Goal: Transaction & Acquisition: Purchase product/service

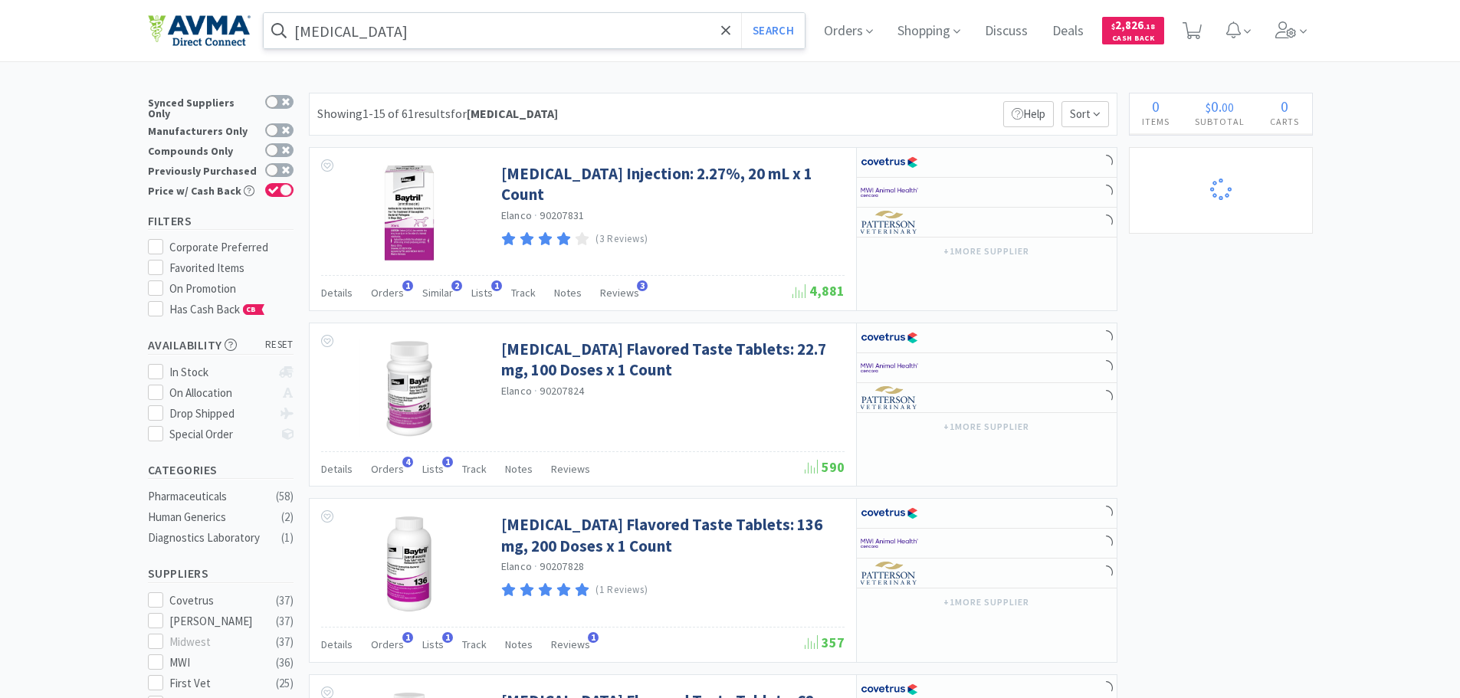
select select "13"
select select "1"
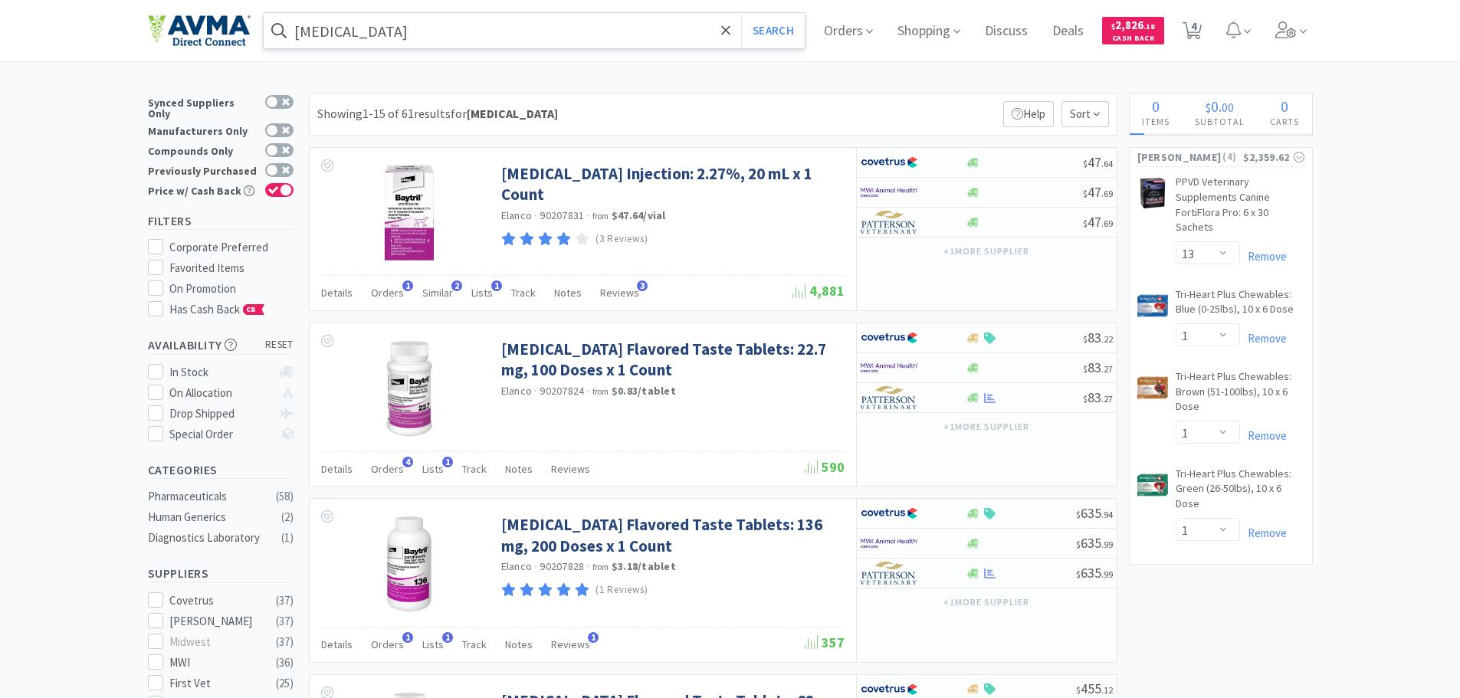
click at [305, 25] on input "[MEDICAL_DATA]" at bounding box center [535, 30] width 542 height 35
select select "1"
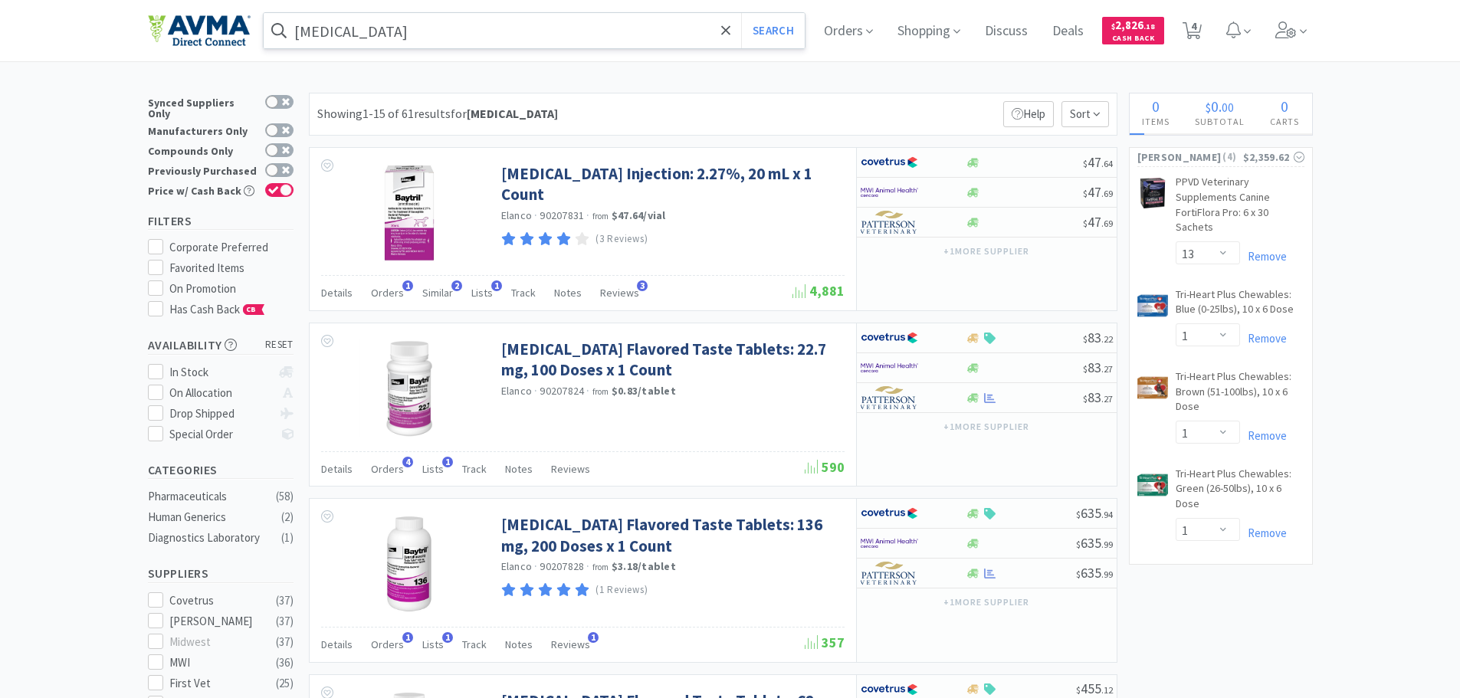
select select "1"
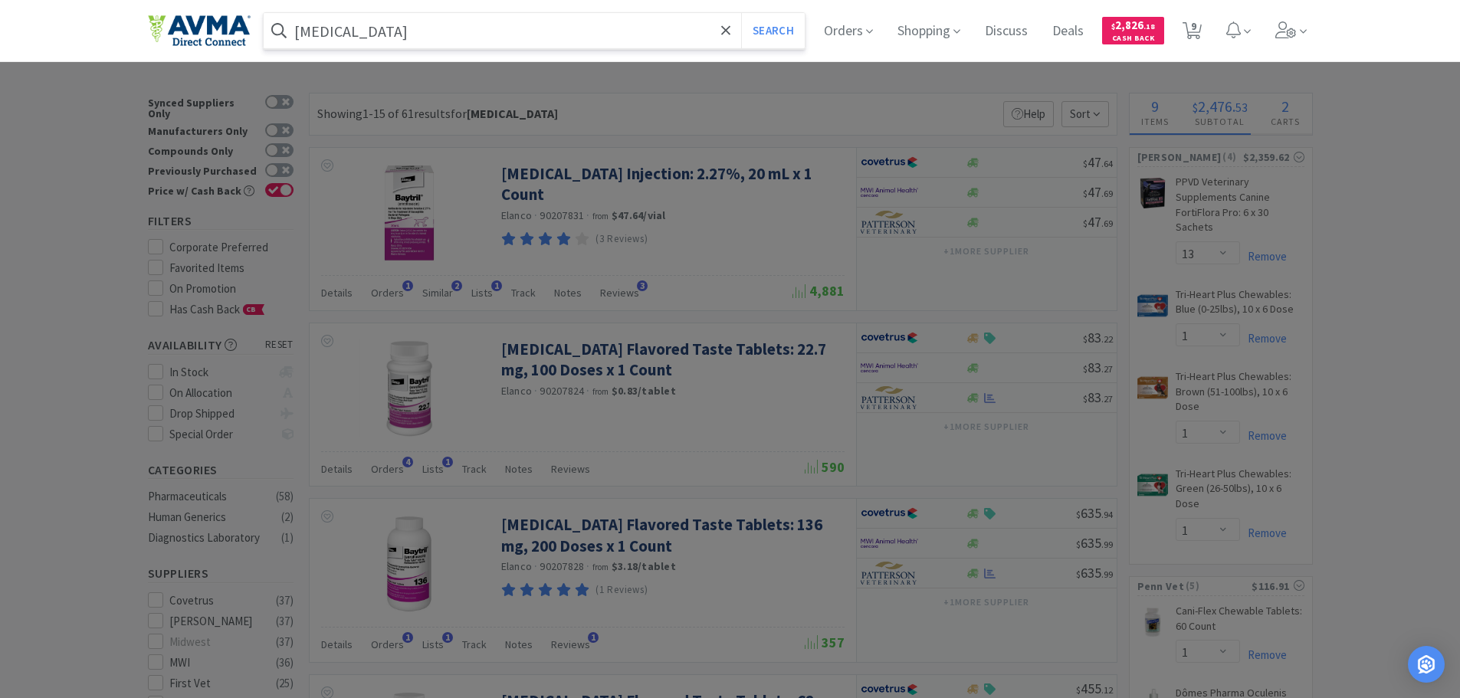
paste input "AUR1065"
type input "AUR1065"
click at [741, 13] on button "Search" at bounding box center [773, 30] width 64 height 35
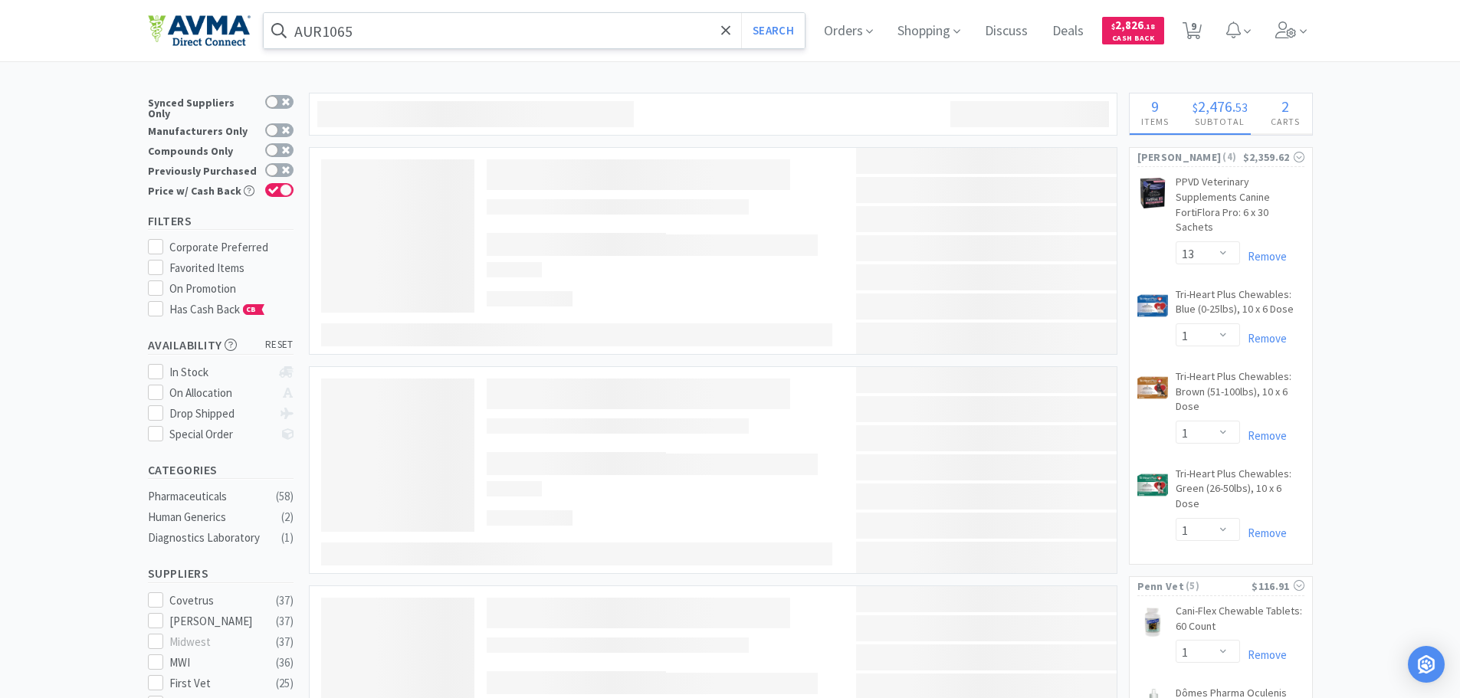
select select "20"
select select "1"
select select "4"
select select "5"
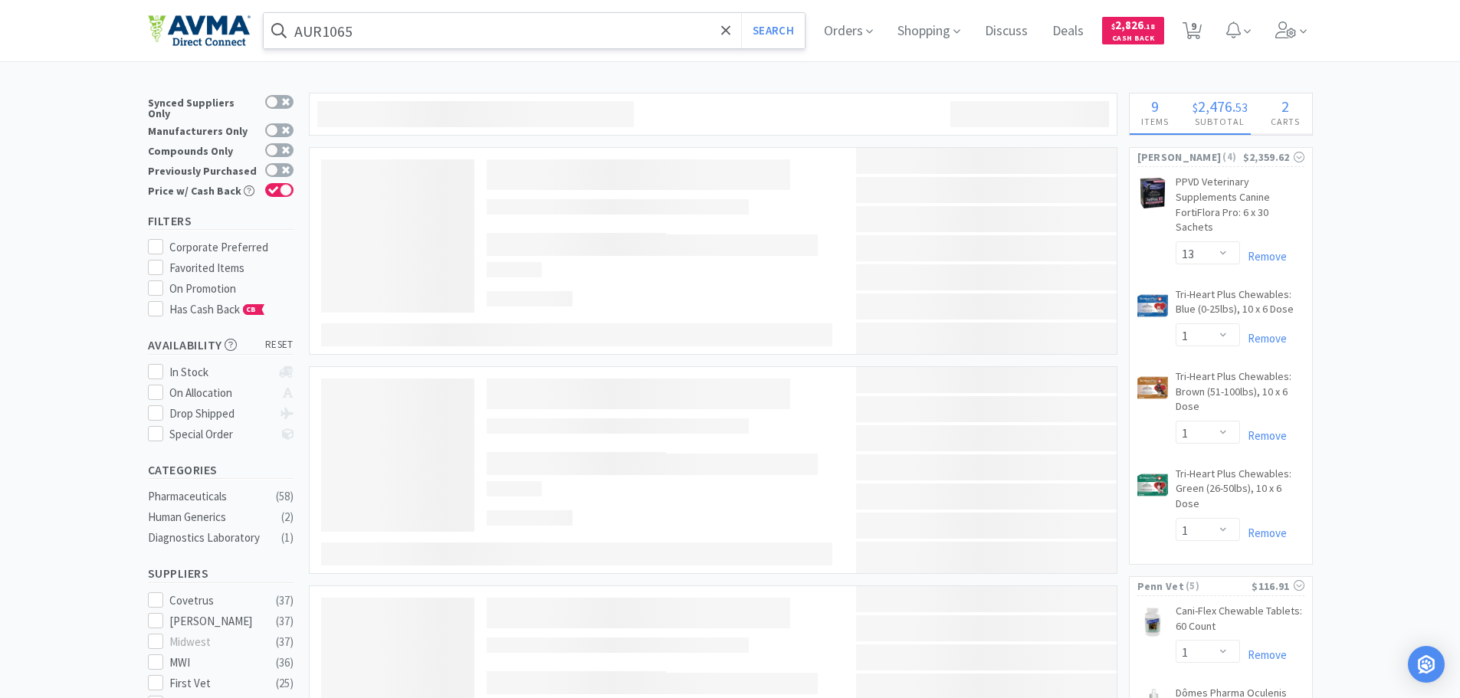
select select "1"
select select "6"
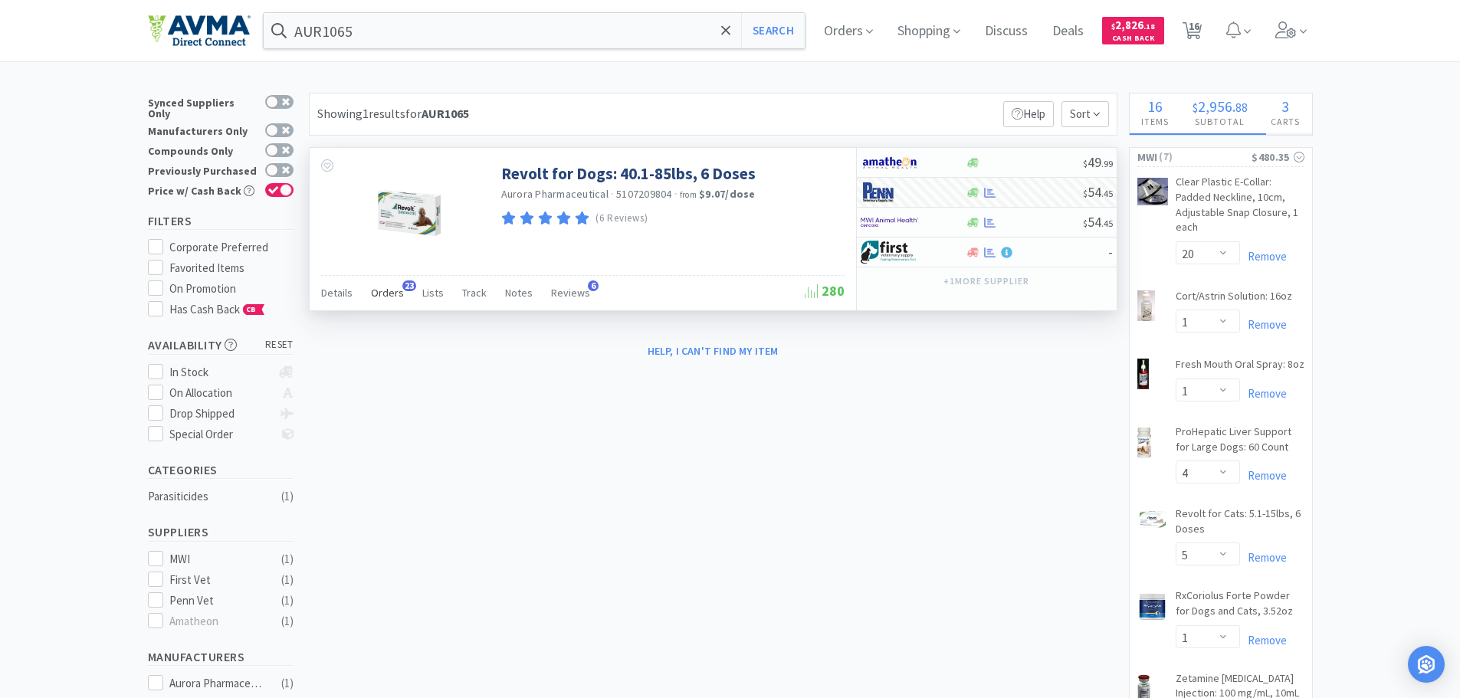
click at [383, 293] on span "Orders" at bounding box center [387, 293] width 33 height 14
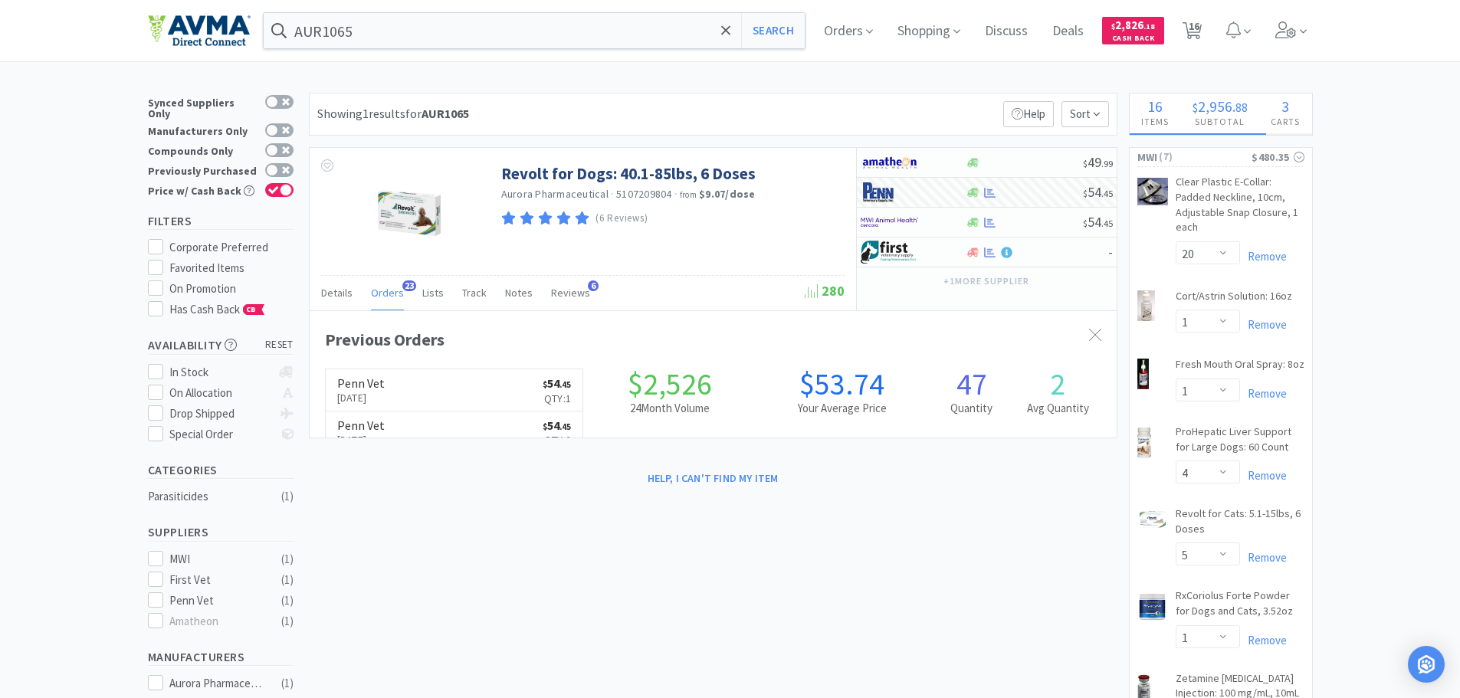
scroll to position [411, 807]
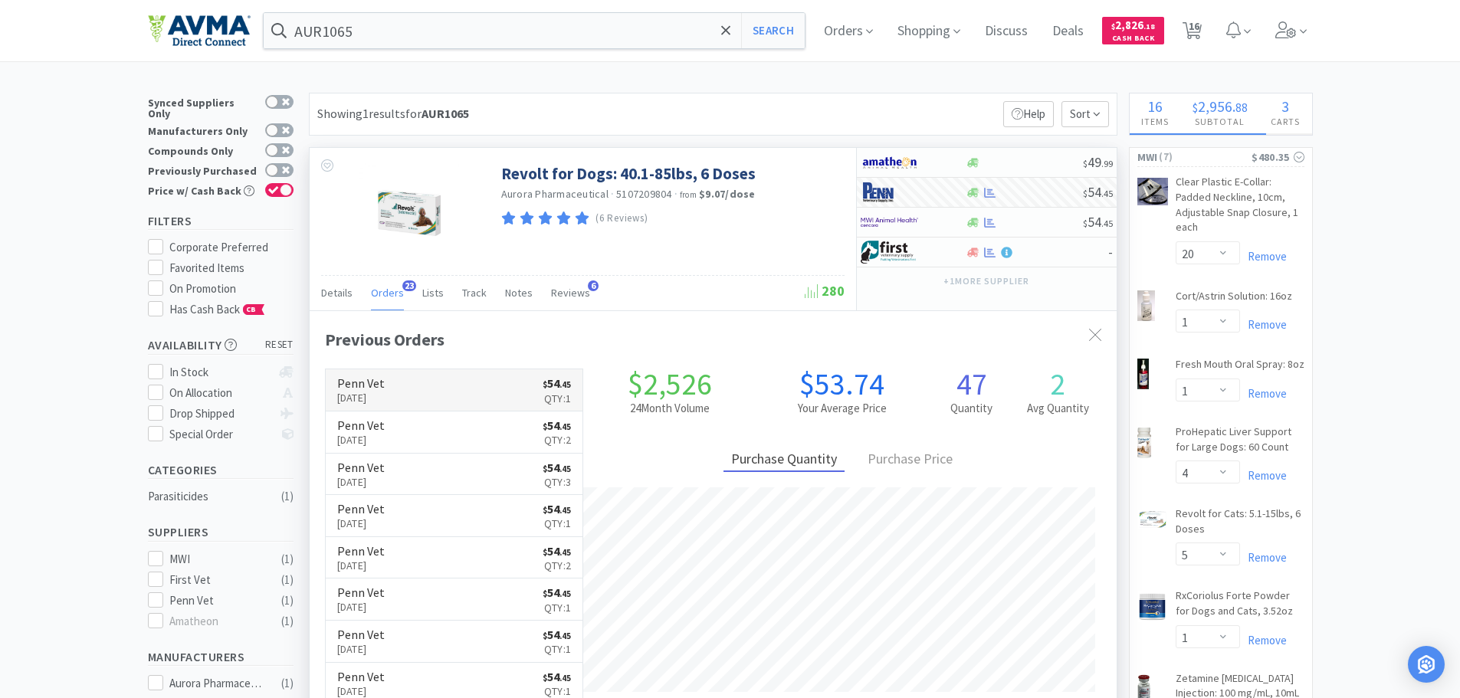
select select "2"
select select "1"
select select "3"
select select "2"
select select "1"
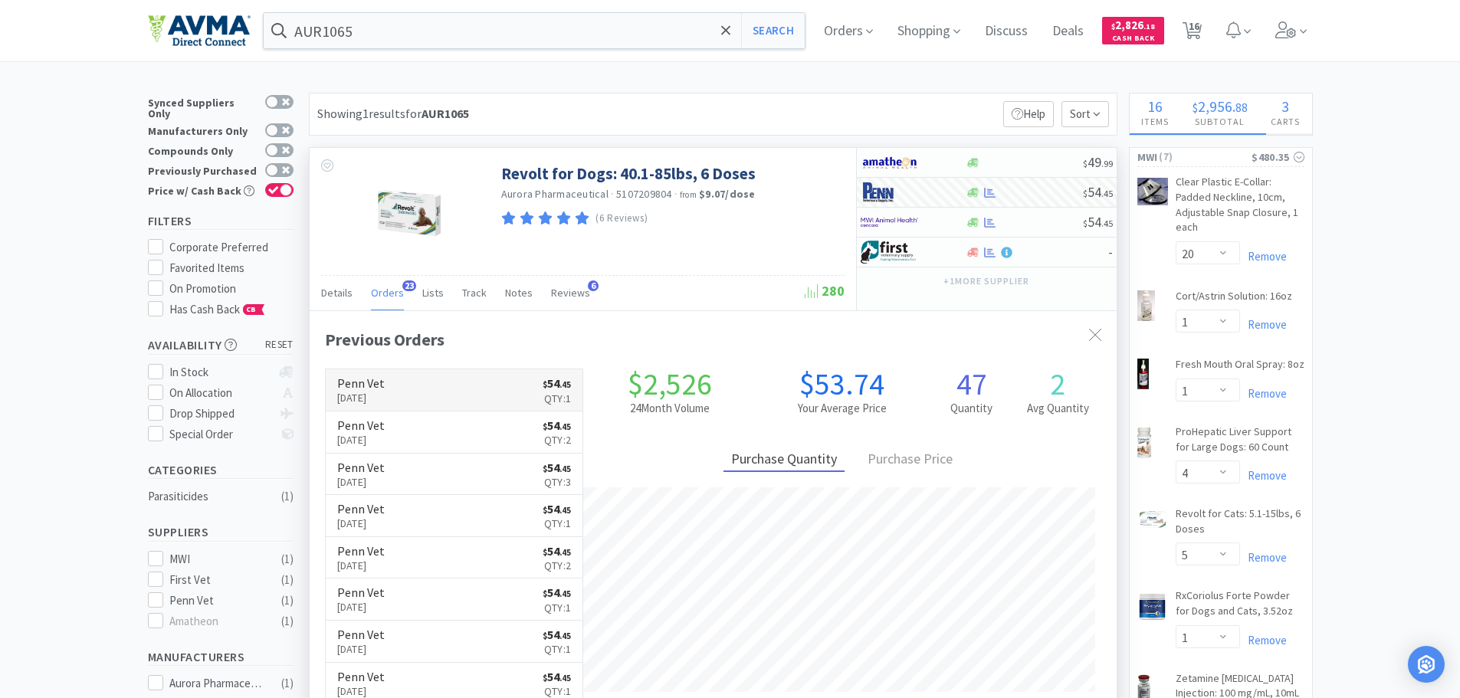
select select "1"
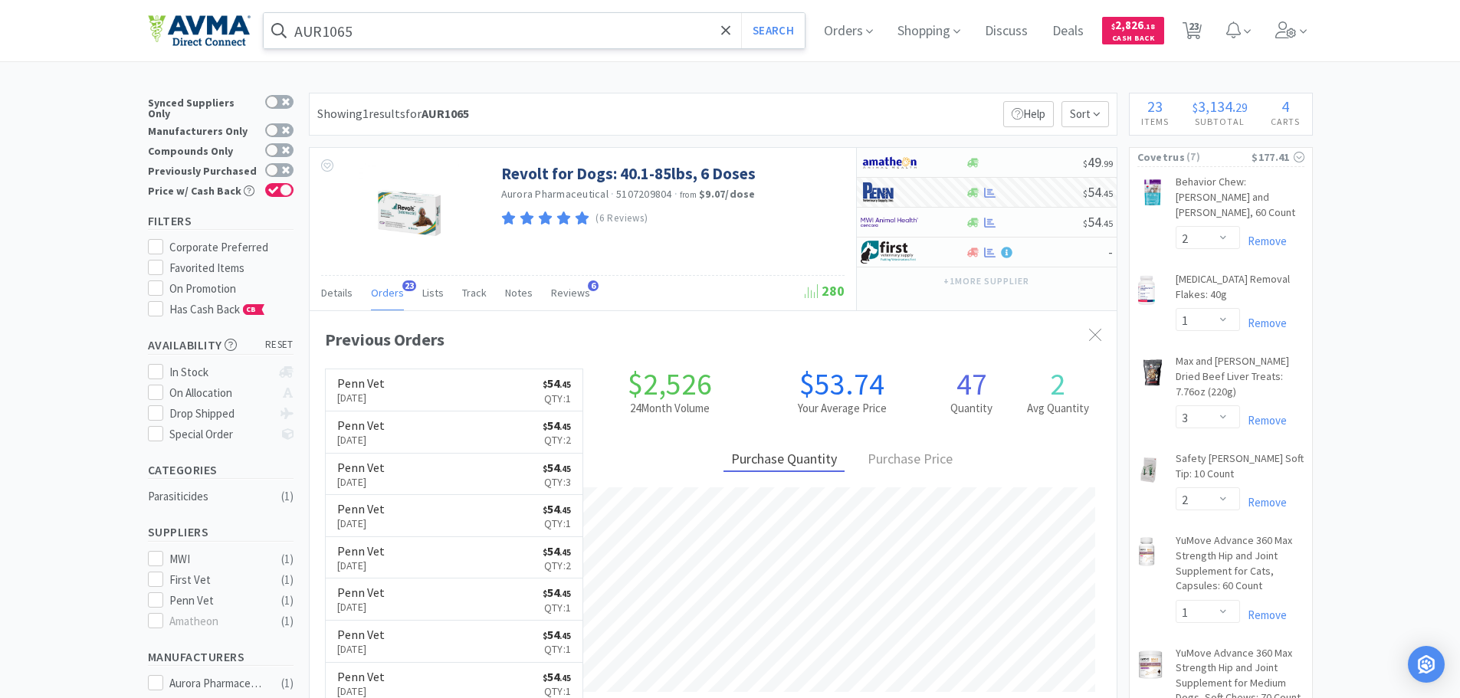
click at [406, 39] on input "AUR1065" at bounding box center [535, 30] width 542 height 35
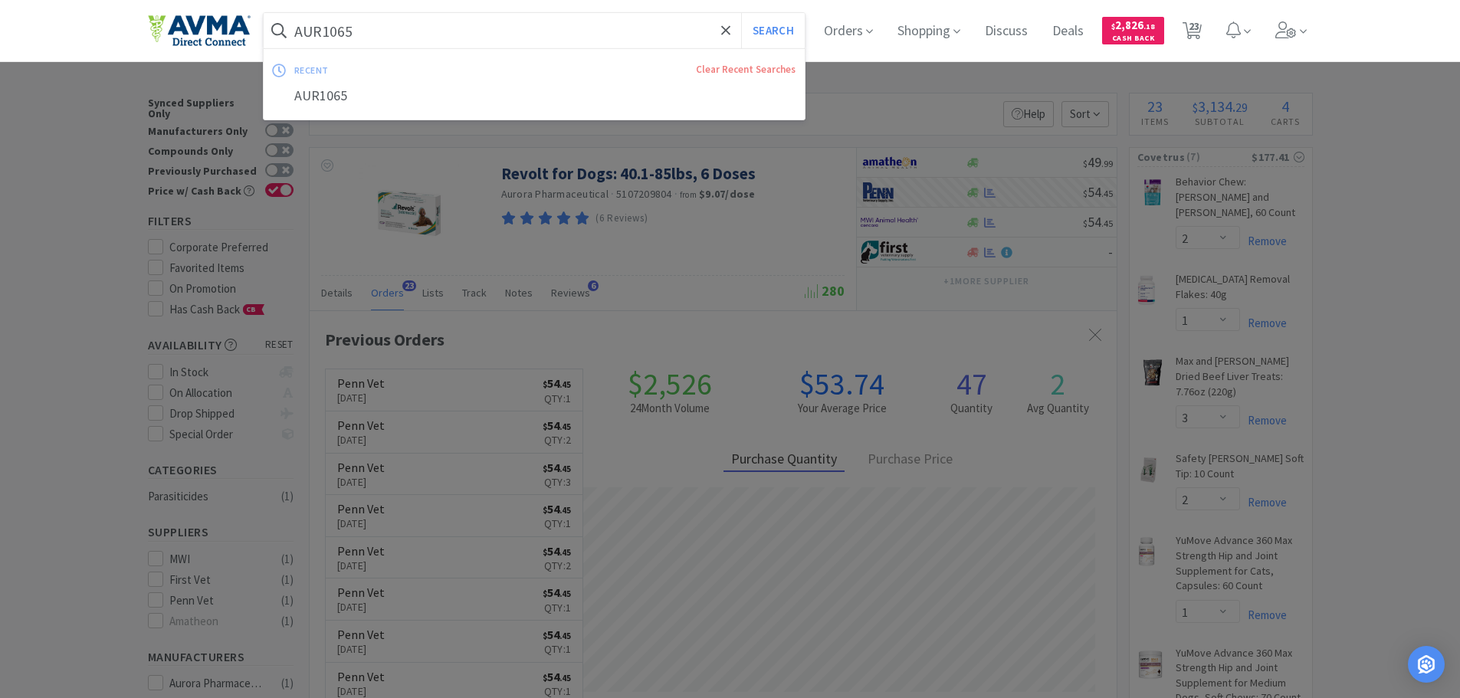
click at [406, 39] on input "AUR1065" at bounding box center [535, 30] width 542 height 35
paste input "050097"
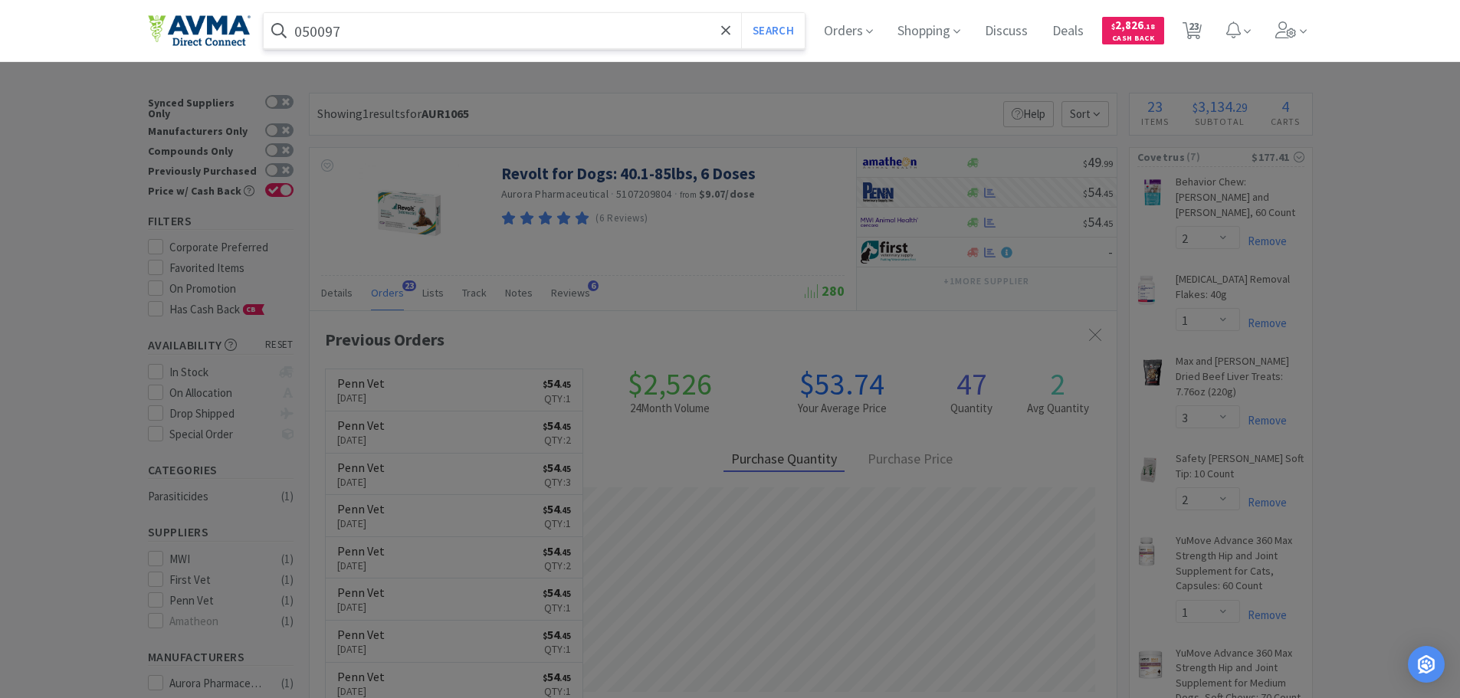
type input "050097"
click at [741, 13] on button "Search" at bounding box center [773, 30] width 64 height 35
